Goal: Task Accomplishment & Management: Manage account settings

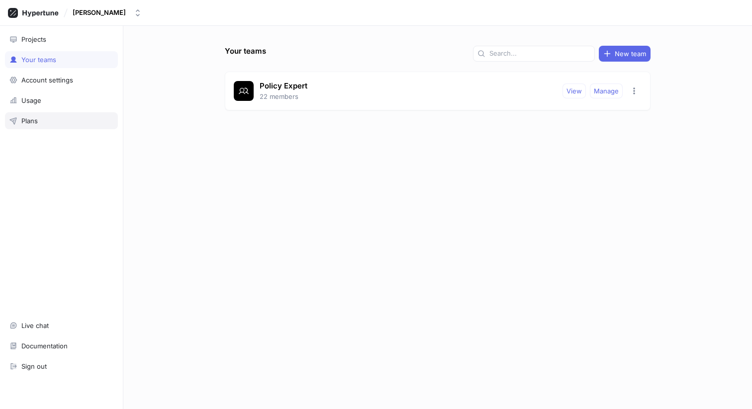
click at [50, 120] on div "Plans" at bounding box center [61, 121] width 104 height 8
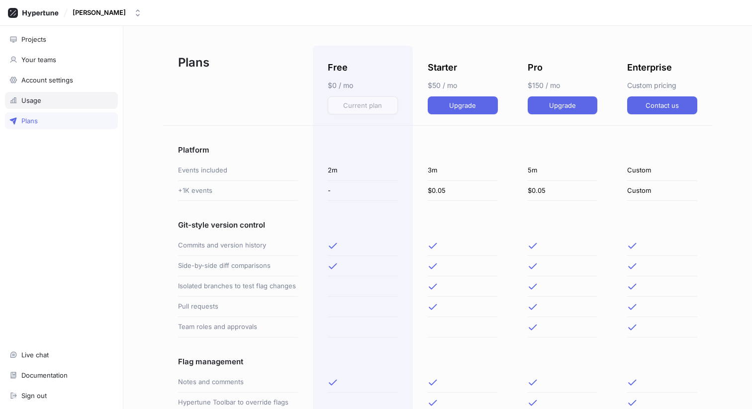
click at [31, 104] on div "Usage" at bounding box center [31, 101] width 20 height 8
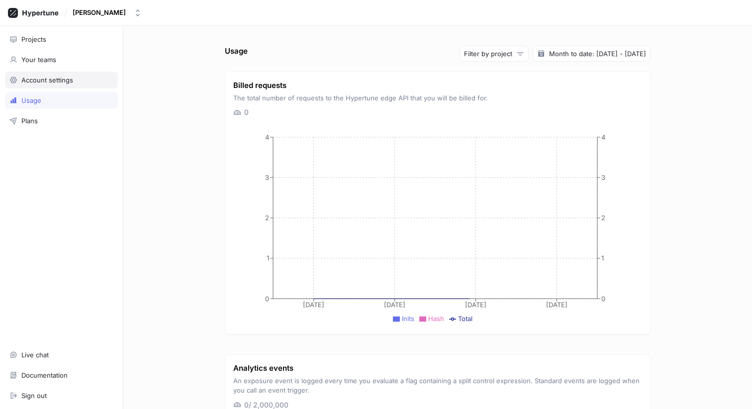
click at [39, 85] on div "Account settings" at bounding box center [61, 80] width 113 height 17
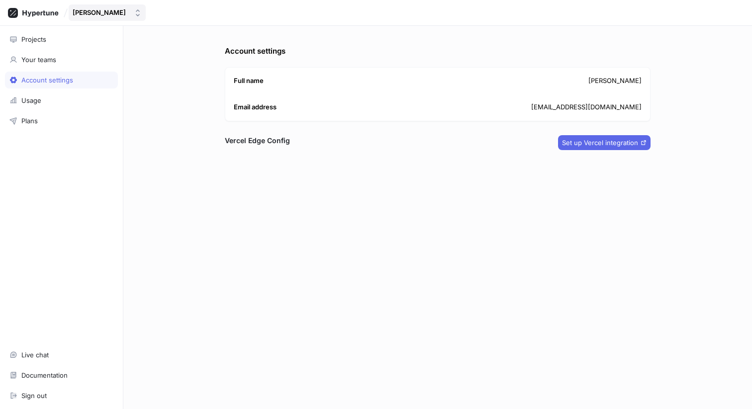
click at [107, 10] on div "[PERSON_NAME]" at bounding box center [99, 12] width 53 height 8
click at [94, 150] on div "Projects Your teams Account settings Usage Plans Live chat Documentation Sign o…" at bounding box center [61, 218] width 123 height 384
click at [120, 17] on button "[PERSON_NAME]" at bounding box center [107, 12] width 77 height 16
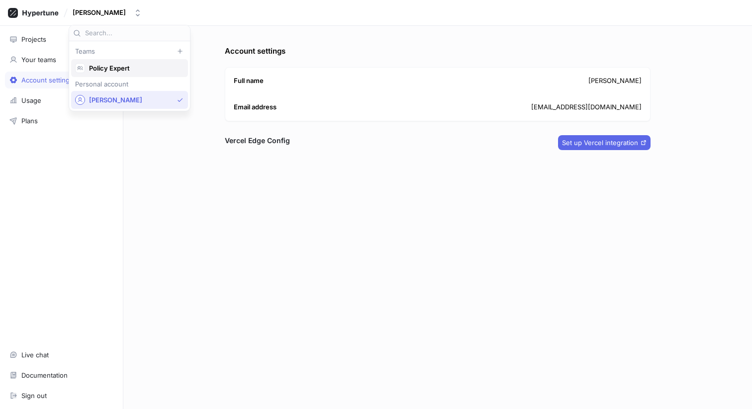
click at [110, 69] on span "Policy Expert" at bounding box center [134, 68] width 90 height 8
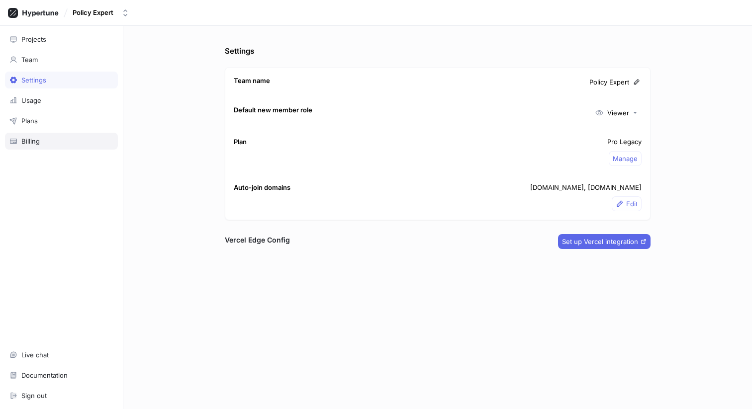
click at [35, 145] on div "Billing" at bounding box center [61, 141] width 113 height 17
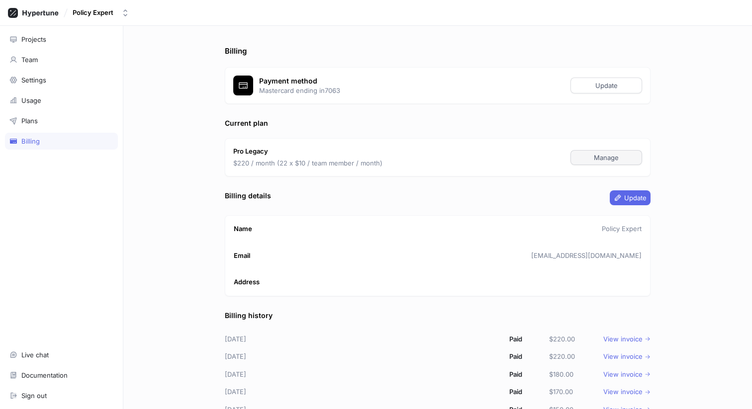
click at [600, 162] on button "Manage" at bounding box center [607, 157] width 72 height 15
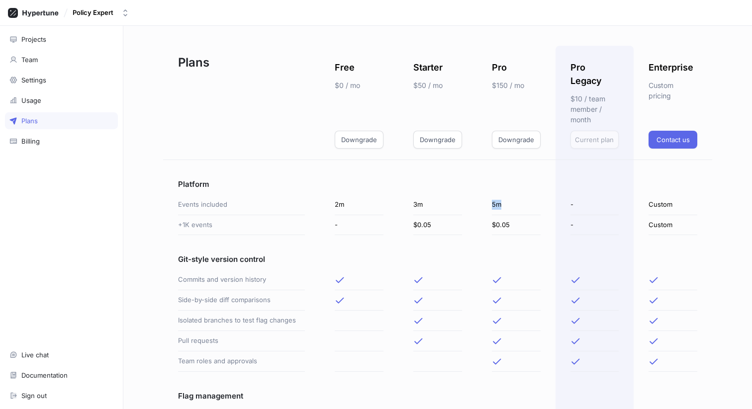
drag, startPoint x: 490, startPoint y: 192, endPoint x: 502, endPoint y: 193, distance: 12.5
click at [502, 195] on div "5m" at bounding box center [516, 205] width 79 height 20
click at [522, 195] on div "5m" at bounding box center [516, 205] width 49 height 20
drag, startPoint x: 492, startPoint y: 81, endPoint x: 521, endPoint y: 88, distance: 29.2
click at [521, 88] on p "$150 / mo" at bounding box center [516, 85] width 49 height 10
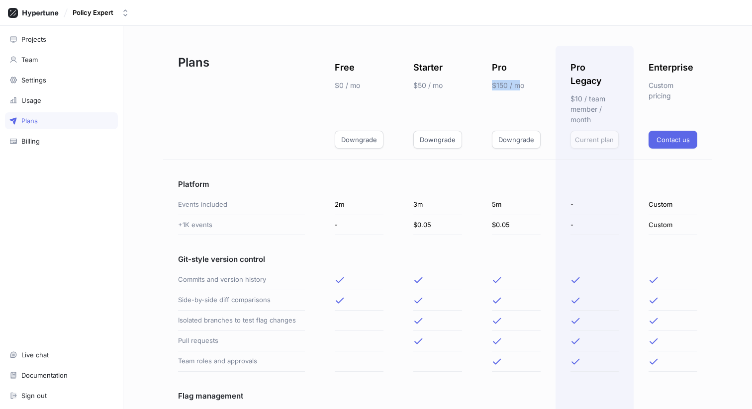
click at [521, 88] on p "$150 / mo" at bounding box center [516, 85] width 49 height 10
click at [69, 140] on div "Billing" at bounding box center [61, 141] width 104 height 8
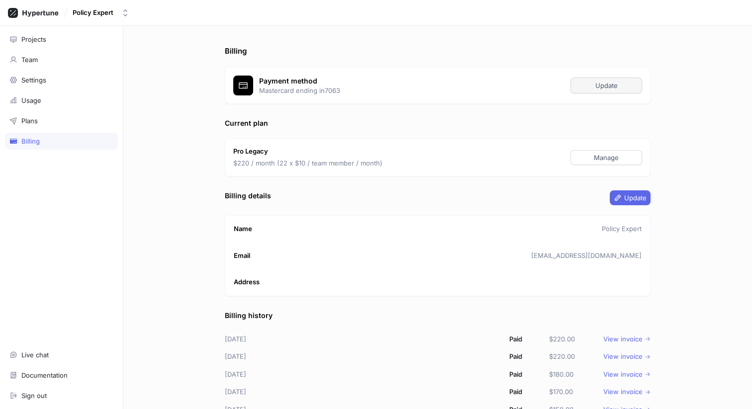
click at [604, 85] on span "Update" at bounding box center [606, 86] width 22 height 6
